Goal: Transaction & Acquisition: Purchase product/service

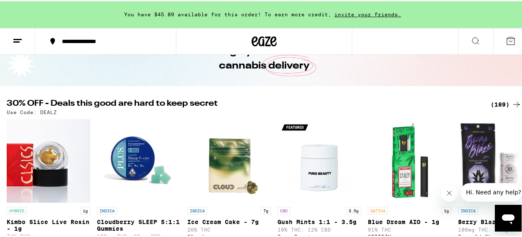
click at [504, 104] on div "(189)" at bounding box center [506, 103] width 31 height 10
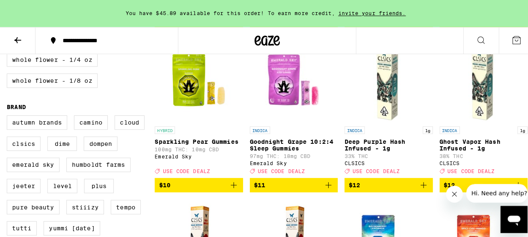
scroll to position [584, 0]
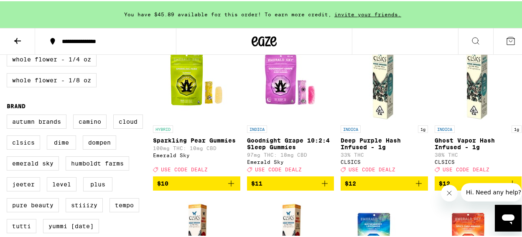
click at [379, 100] on img "Open page for Deep Purple Hash Infused - 1g from CLSICS" at bounding box center [384, 78] width 84 height 84
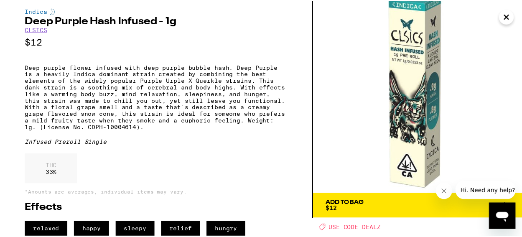
scroll to position [38, 0]
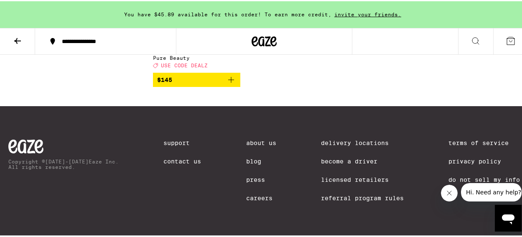
scroll to position [7785, 0]
